Goal: Navigation & Orientation: Find specific page/section

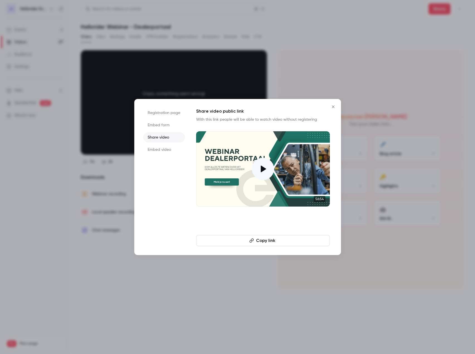
click at [332, 103] on button "Close" at bounding box center [333, 106] width 11 height 11
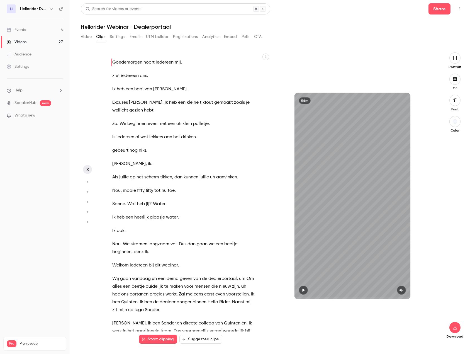
click at [28, 31] on link "Events 4" at bounding box center [35, 30] width 70 height 12
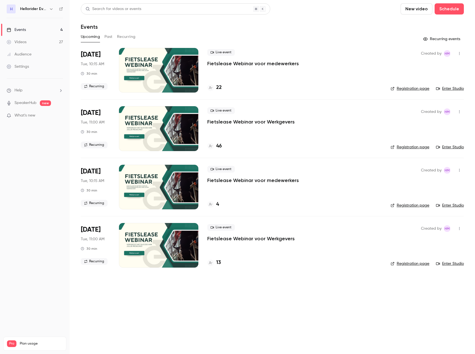
click at [25, 40] on div "Videos" at bounding box center [17, 42] width 20 height 6
